Goal: Task Accomplishment & Management: Complete application form

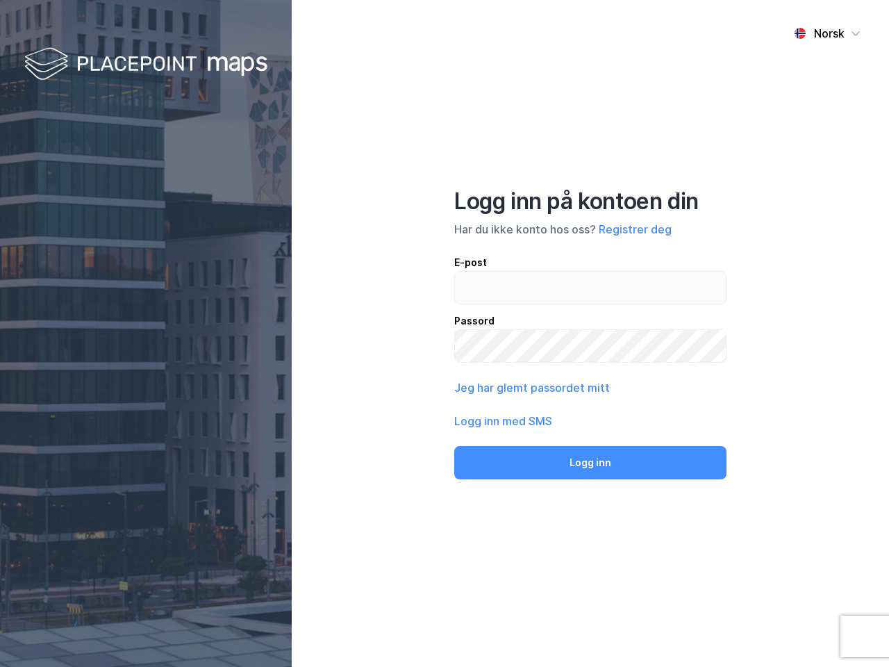
click at [445, 333] on div "Norsk Logg inn på kontoen din Har du ikke konto hos oss? Registrer deg E-post P…" at bounding box center [590, 333] width 597 height 667
click at [146, 65] on img at bounding box center [145, 64] width 243 height 41
click at [827, 33] on div "Norsk" at bounding box center [829, 33] width 31 height 17
click at [635, 229] on button "Registrer deg" at bounding box center [635, 229] width 73 height 17
